Goal: Task Accomplishment & Management: Manage account settings

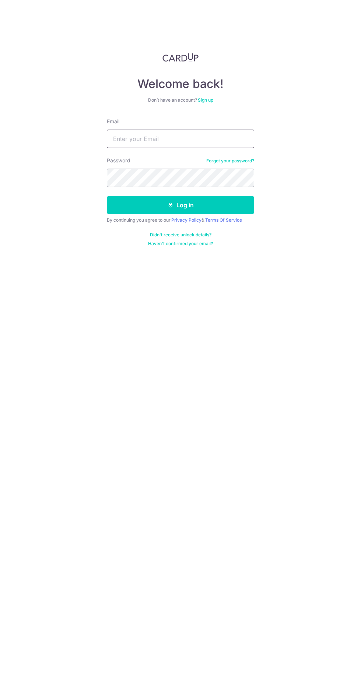
click at [141, 138] on input "Email" at bounding box center [180, 139] width 147 height 18
type input "[EMAIL_ADDRESS][DOMAIN_NAME]"
click at [107, 196] on button "Log in" at bounding box center [180, 205] width 147 height 18
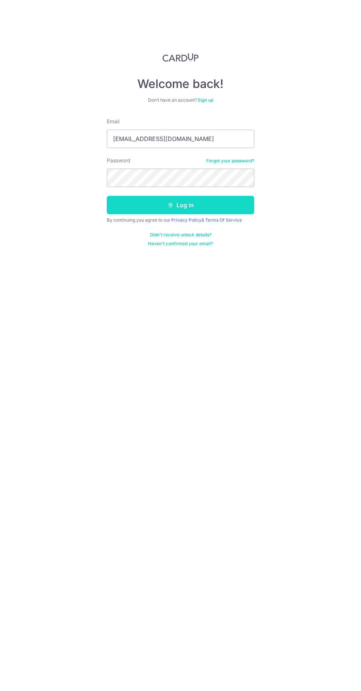
click at [153, 210] on button "Log in" at bounding box center [180, 205] width 147 height 18
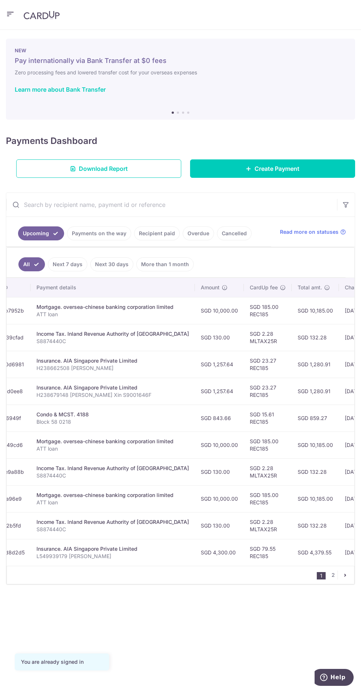
scroll to position [0, 146]
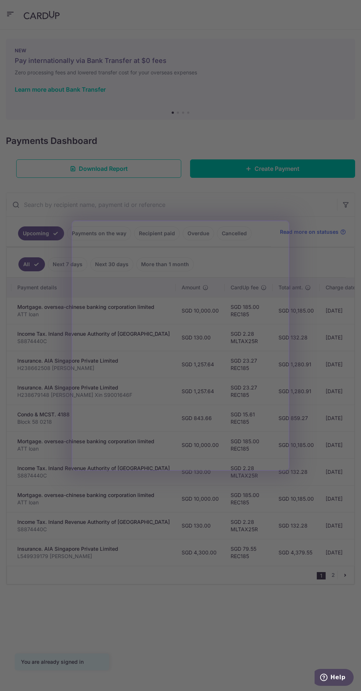
click at [220, 529] on div at bounding box center [182, 349] width 364 height 698
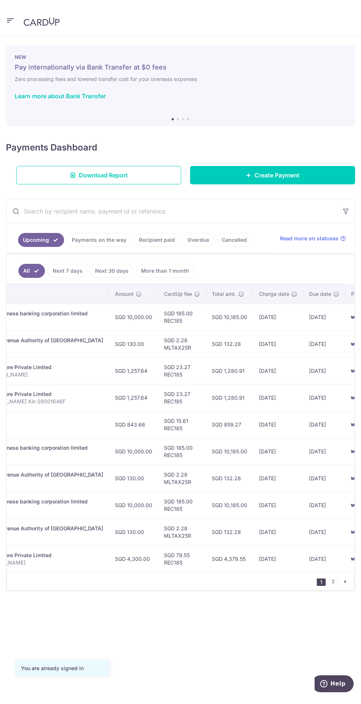
scroll to position [0, 239]
